Goal: Transaction & Acquisition: Purchase product/service

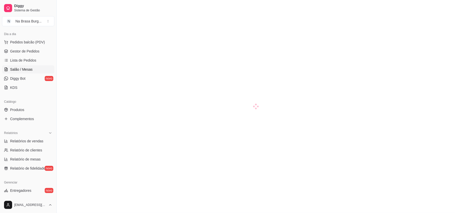
scroll to position [67, 0]
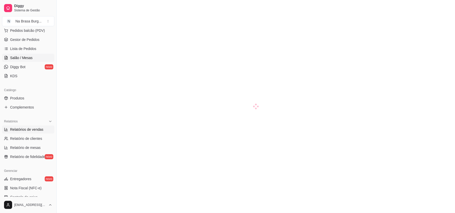
click at [37, 132] on link "Relatórios de vendas" at bounding box center [28, 130] width 52 height 8
select select "ALL"
select select "0"
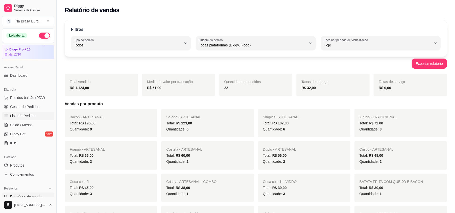
click at [37, 118] on link "Lista de Pedidos" at bounding box center [28, 116] width 52 height 8
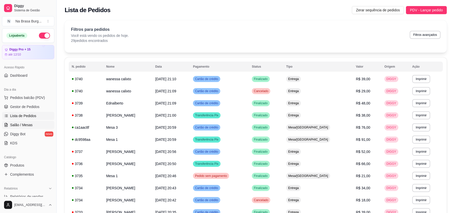
click at [37, 126] on link "Salão / Mesas" at bounding box center [28, 125] width 52 height 8
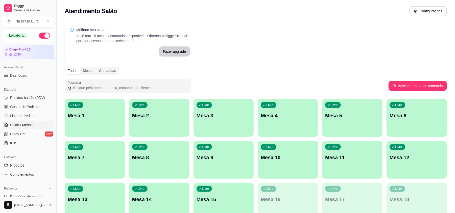
click at [48, 124] on link "Salão / Mesas" at bounding box center [28, 125] width 52 height 8
click at [36, 98] on span "Pedidos balcão (PDV)" at bounding box center [27, 97] width 35 height 5
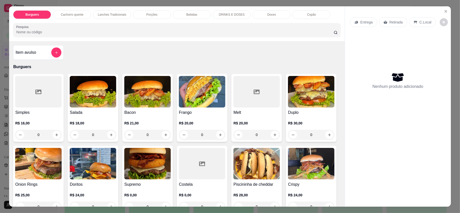
click at [288, 108] on img at bounding box center [311, 92] width 46 height 32
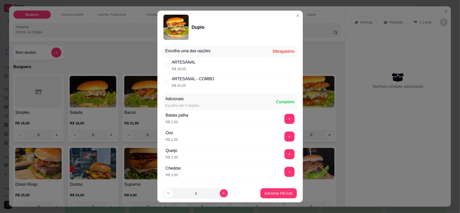
click at [195, 75] on div "ARTESANAL - COMBO R$ 40,00" at bounding box center [229, 82] width 133 height 17
radio input "true"
click at [202, 64] on div "ARTESANAL R$ 28,00" at bounding box center [229, 65] width 133 height 17
radio input "true"
radio input "false"
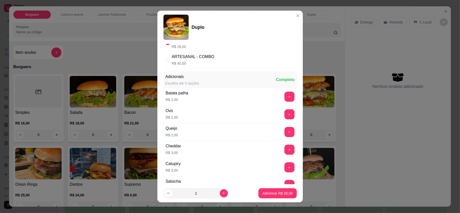
scroll to position [34, 0]
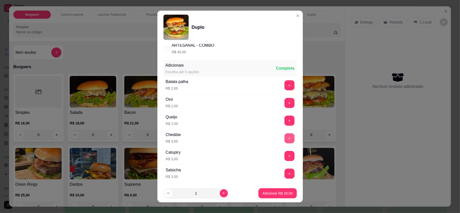
click at [285, 135] on button "+" at bounding box center [290, 138] width 10 height 10
click at [276, 194] on p "Adicionar R$ 31,00" at bounding box center [278, 193] width 30 height 5
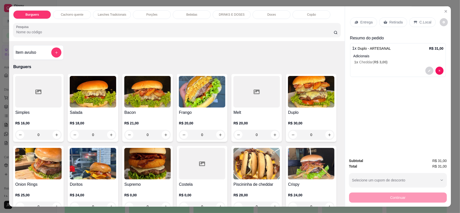
scroll to position [67, 0]
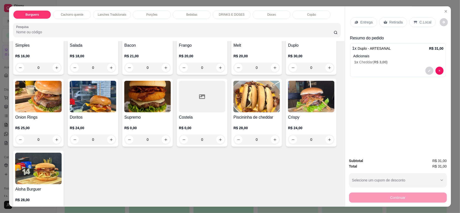
click at [171, 140] on div "0" at bounding box center [147, 140] width 46 height 10
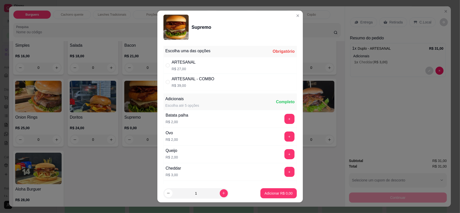
click at [226, 58] on div "ARTESANAL R$ 27,00" at bounding box center [229, 65] width 133 height 17
radio input "true"
click at [271, 197] on button "Adicionar R$ 27,00" at bounding box center [278, 194] width 38 height 10
type input "1"
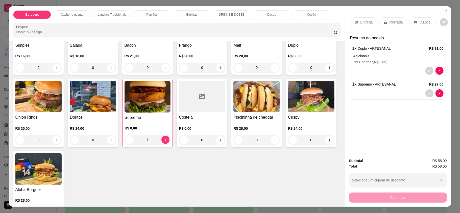
click at [199, 18] on div "Bebidas" at bounding box center [192, 14] width 38 height 9
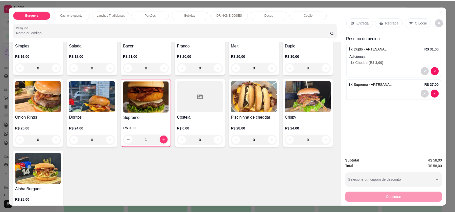
scroll to position [10, 0]
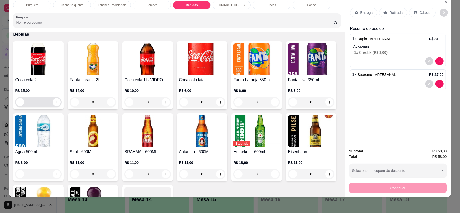
click at [55, 107] on div "0" at bounding box center [38, 102] width 44 height 10
click at [55, 105] on button "increase-product-quantity" at bounding box center [57, 102] width 8 height 8
type input "1"
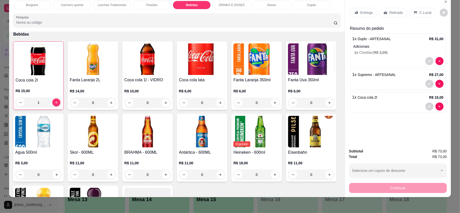
click at [368, 20] on div "Entrega Retirada C.Local" at bounding box center [398, 13] width 96 height 18
click at [366, 15] on div "Entrega" at bounding box center [363, 13] width 27 height 10
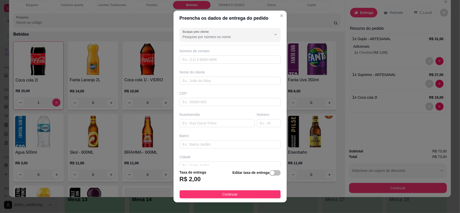
click at [221, 88] on div "Busque pelo cliente Número de contato Nome do cliente CEP Rua/Avenida Número Ba…" at bounding box center [230, 96] width 113 height 140
click at [227, 79] on input "text" at bounding box center [230, 81] width 101 height 8
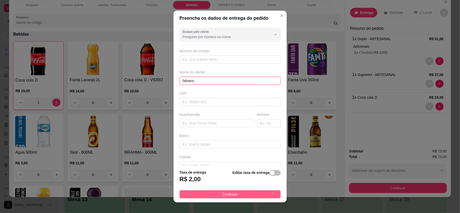
type input "fabiano"
click at [228, 194] on span "Continuar" at bounding box center [229, 195] width 15 height 6
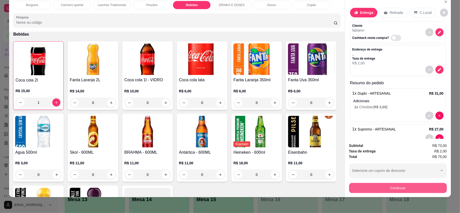
click at [403, 184] on button "Continuar" at bounding box center [398, 188] width 98 height 10
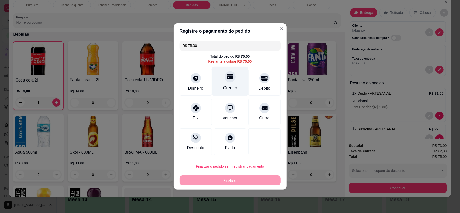
click at [219, 71] on div "Crédito" at bounding box center [230, 82] width 36 height 30
type input "R$ 0,00"
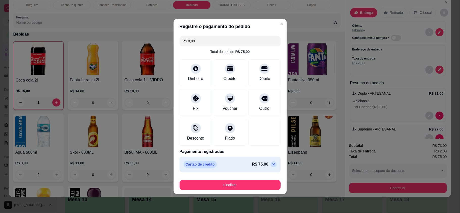
click at [255, 186] on button "Finalizar" at bounding box center [230, 185] width 101 height 10
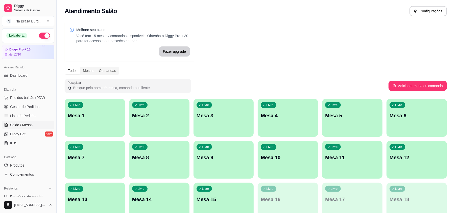
click at [39, 41] on div "Loja aberta" at bounding box center [28, 36] width 52 height 14
click at [39, 39] on div "Loja aberta" at bounding box center [28, 36] width 52 height 14
click at [41, 35] on button "button" at bounding box center [44, 36] width 11 height 6
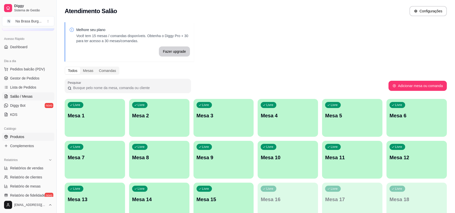
scroll to position [67, 0]
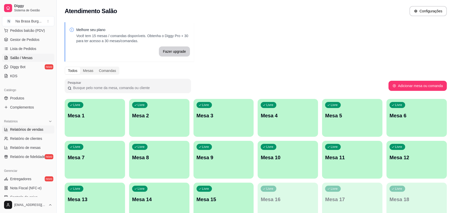
click at [32, 133] on link "Relatórios de vendas" at bounding box center [28, 130] width 52 height 8
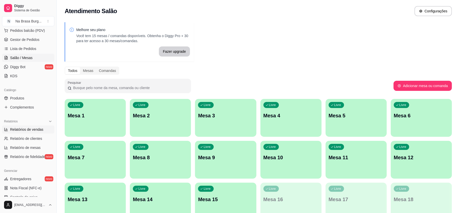
select select "ALL"
select select "0"
